Goal: Information Seeking & Learning: Find specific page/section

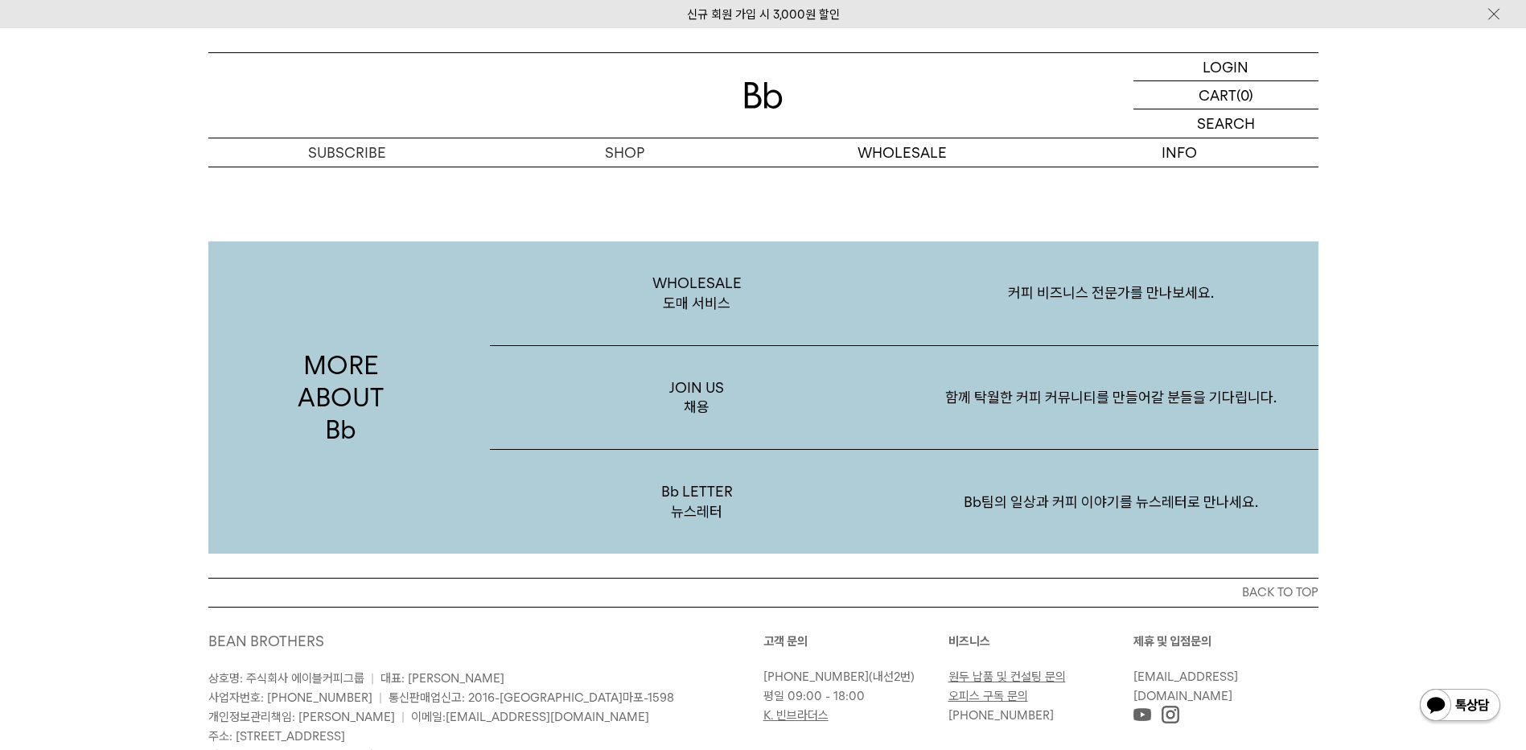
scroll to position [3116, 0]
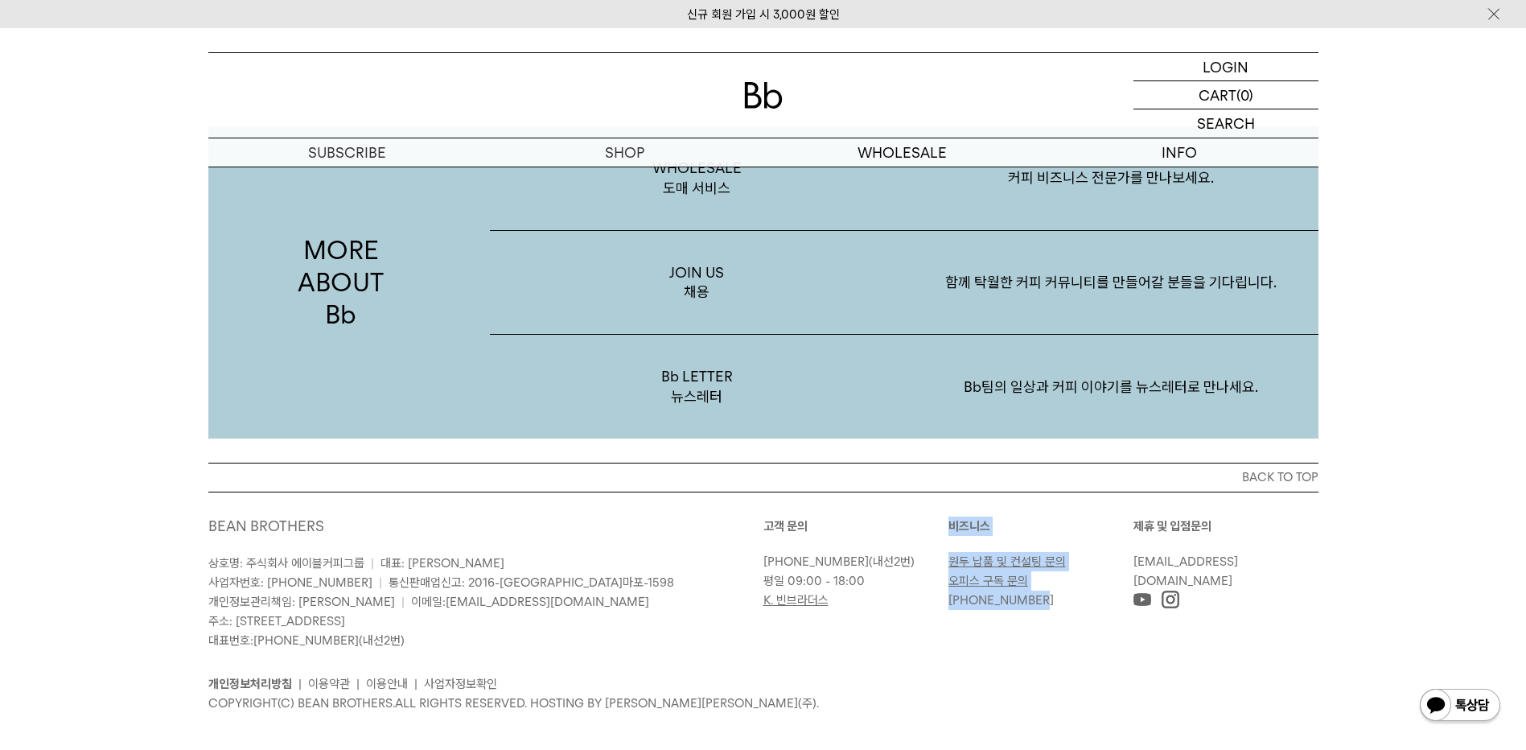
drag, startPoint x: 951, startPoint y: 503, endPoint x: 1039, endPoint y: 575, distance: 114.3
click at [1039, 575] on div "비즈니스 원두 납품 및 컨설팅 문의 오피스 구독 문의 010-8767-4709" at bounding box center [1040, 562] width 185 height 93
copy div "비즈니스 원두 납품 및 컨설팅 문의 오피스 구독 문의 010-8767-4709"
click at [680, 589] on p "상호명: 주식회사 에이블커피그룹 | 대표: 박성호 사업자번호: 220-87-84283 | 통신판매업신고: 2016-서울마포-1598 개인정보관…" at bounding box center [485, 601] width 555 height 97
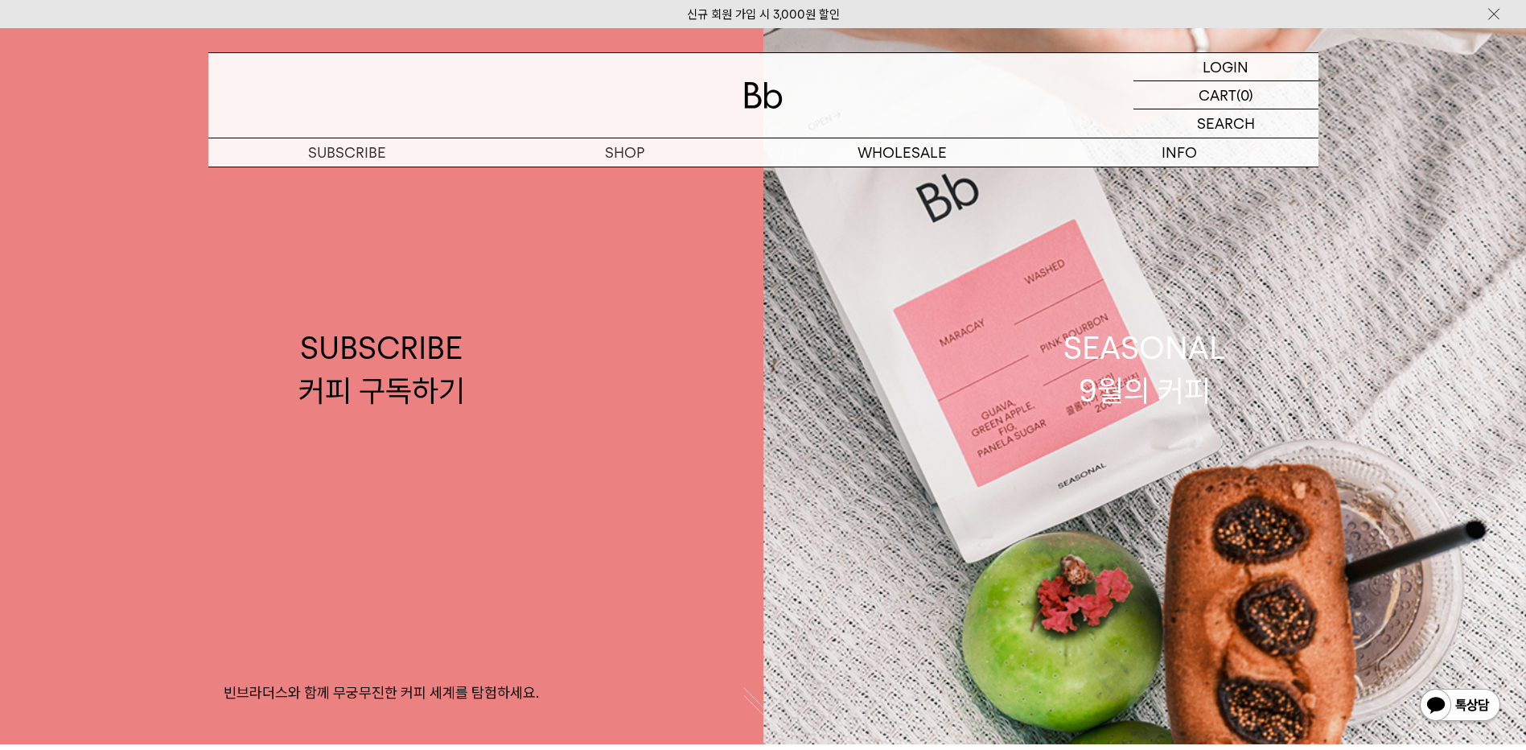
scroll to position [0, 0]
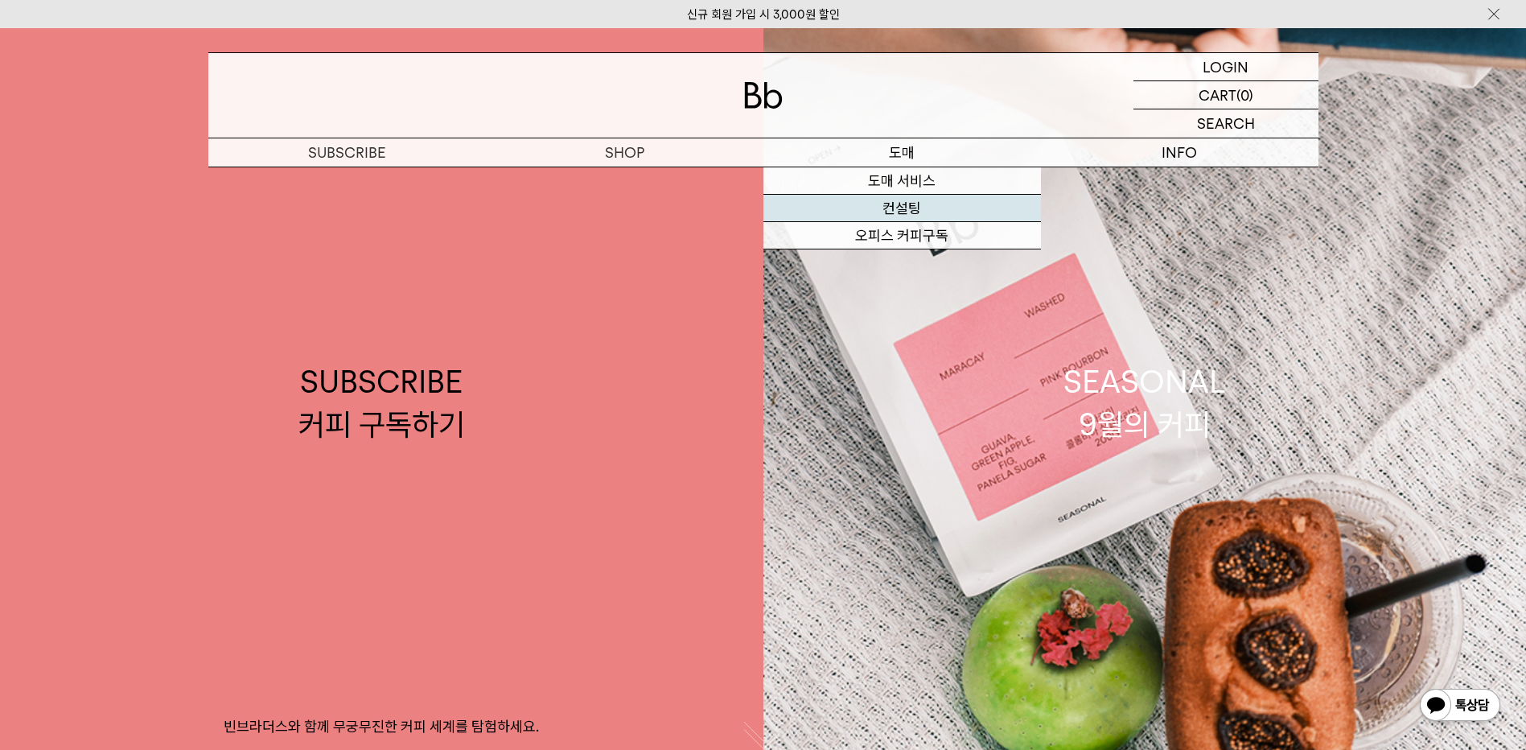
click at [920, 204] on link "컨설팅" at bounding box center [901, 208] width 277 height 27
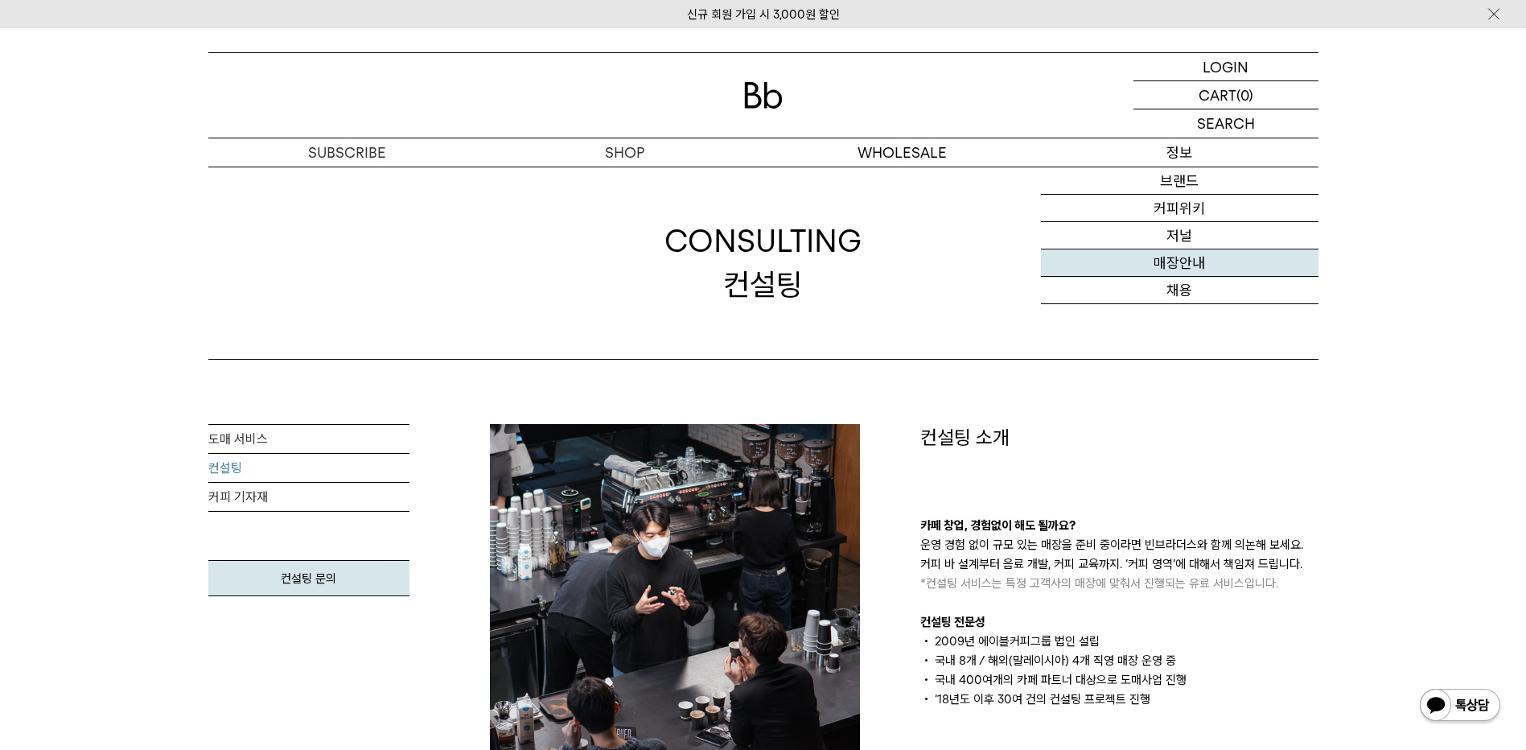
click at [1190, 259] on link "매장안내" at bounding box center [1179, 262] width 277 height 27
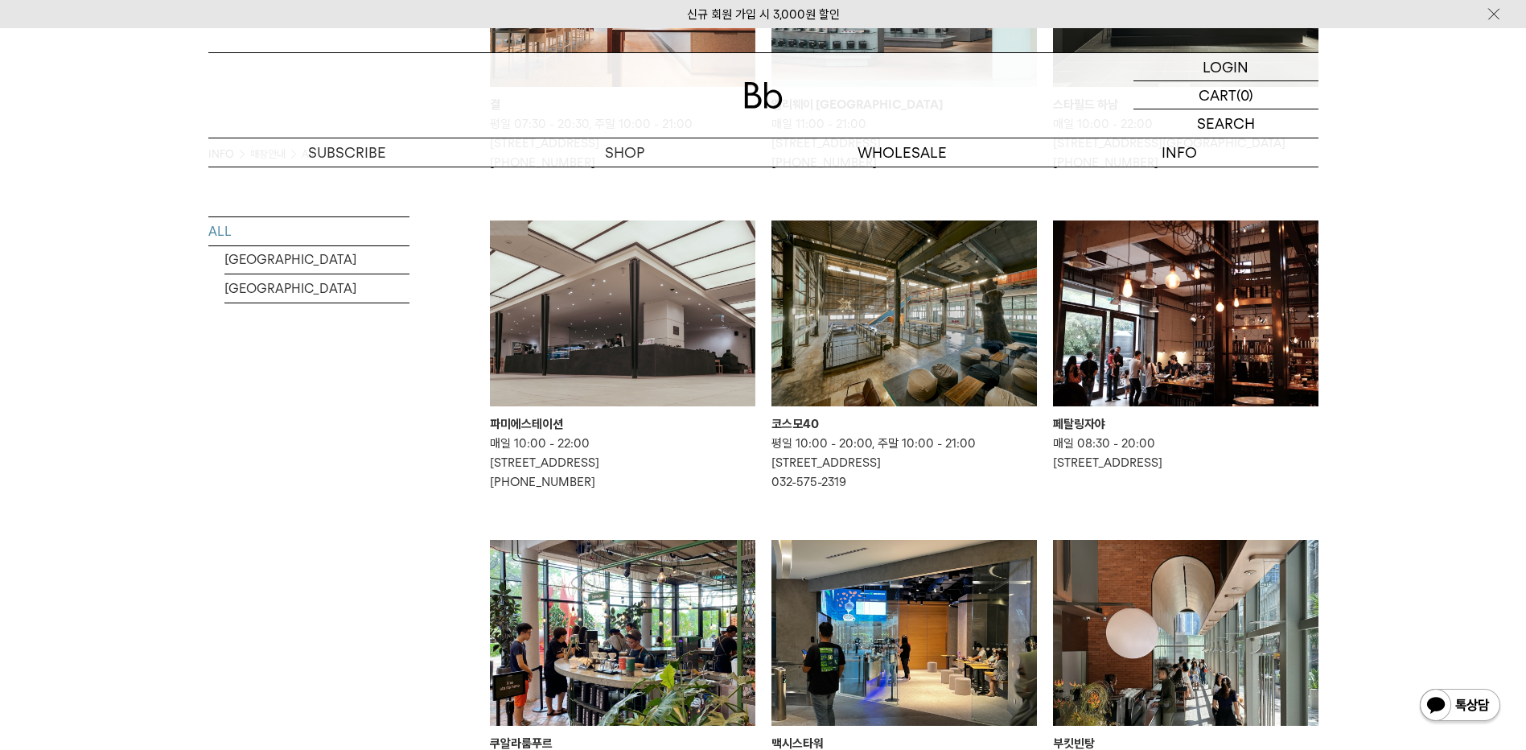
scroll to position [643, 0]
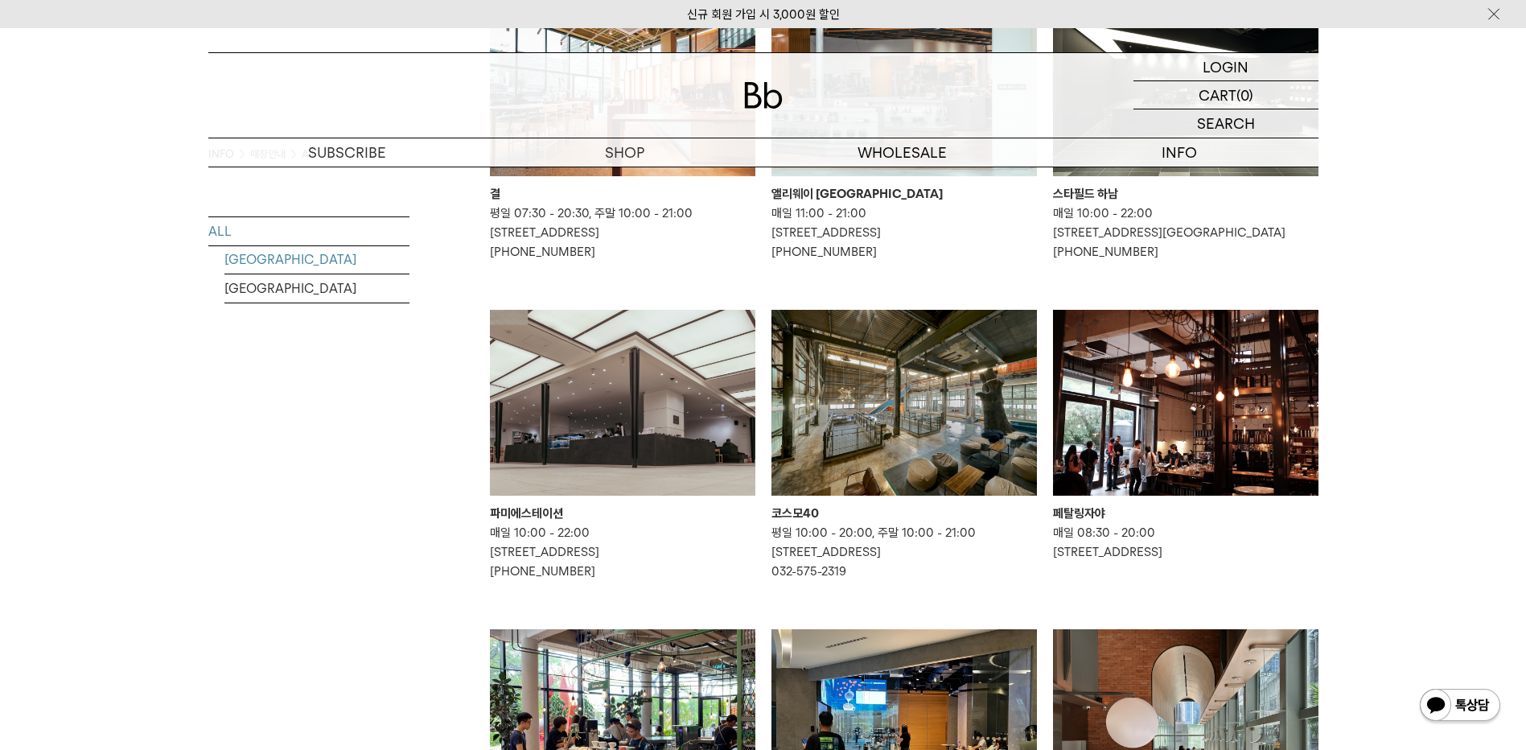
click at [262, 257] on link "[GEOGRAPHIC_DATA]" at bounding box center [316, 259] width 185 height 28
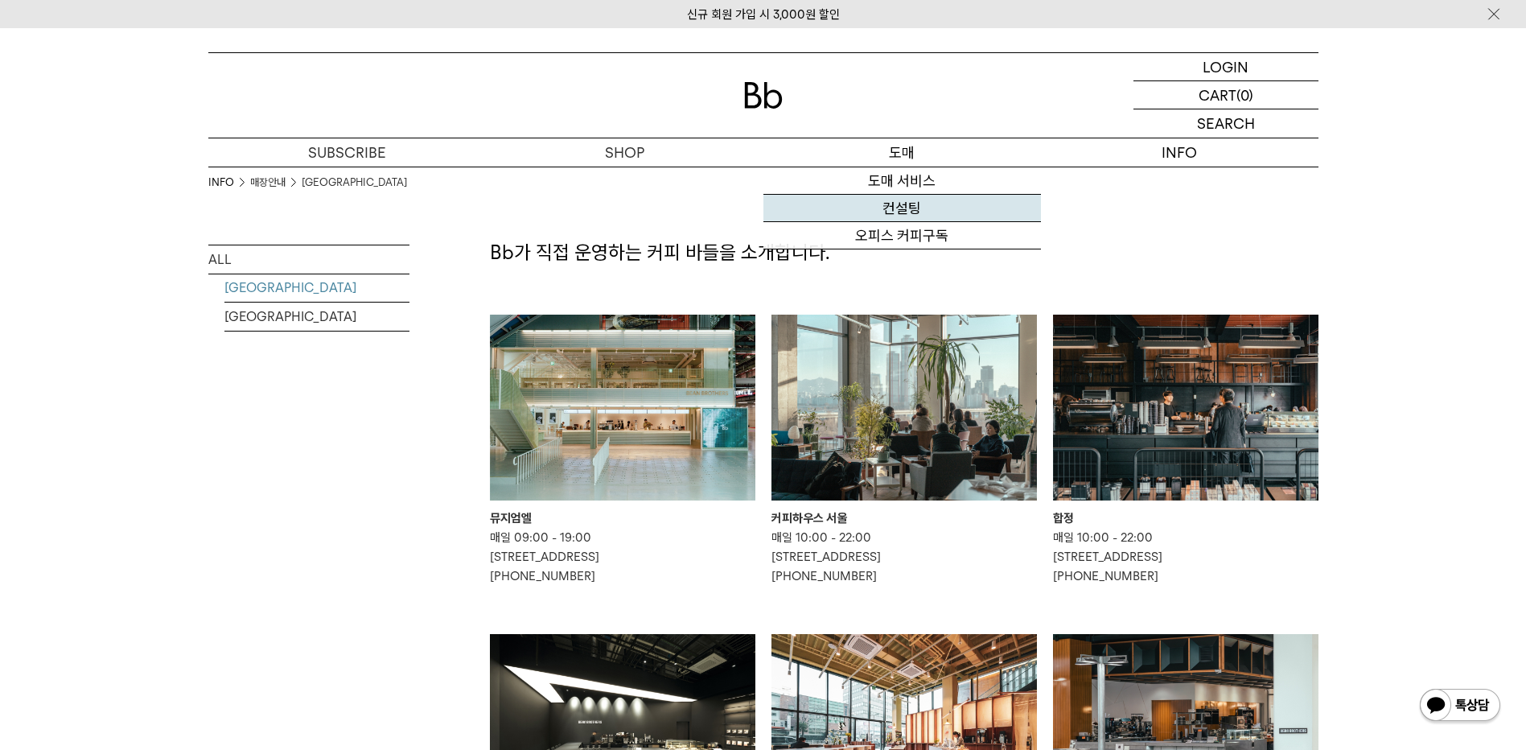
click at [893, 205] on link "컨설팅" at bounding box center [901, 208] width 277 height 27
